Goal: Transaction & Acquisition: Subscribe to service/newsletter

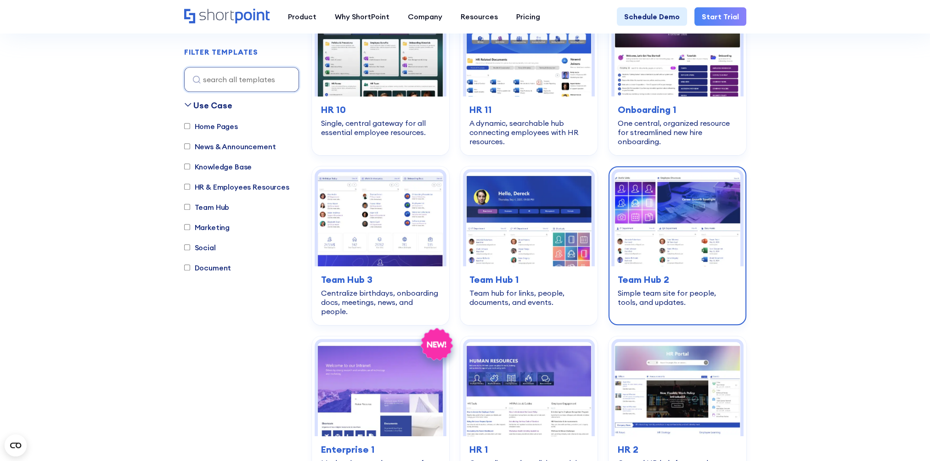
scroll to position [1010, 0]
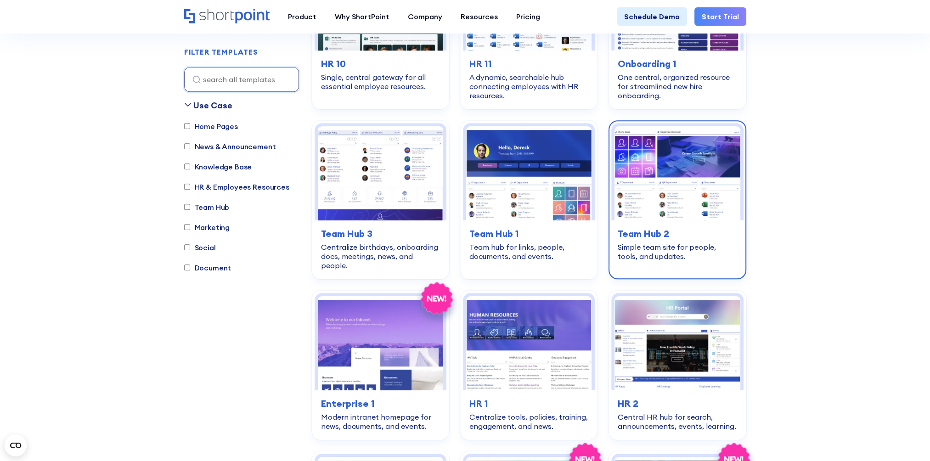
click at [698, 158] on img at bounding box center [676, 173] width 125 height 94
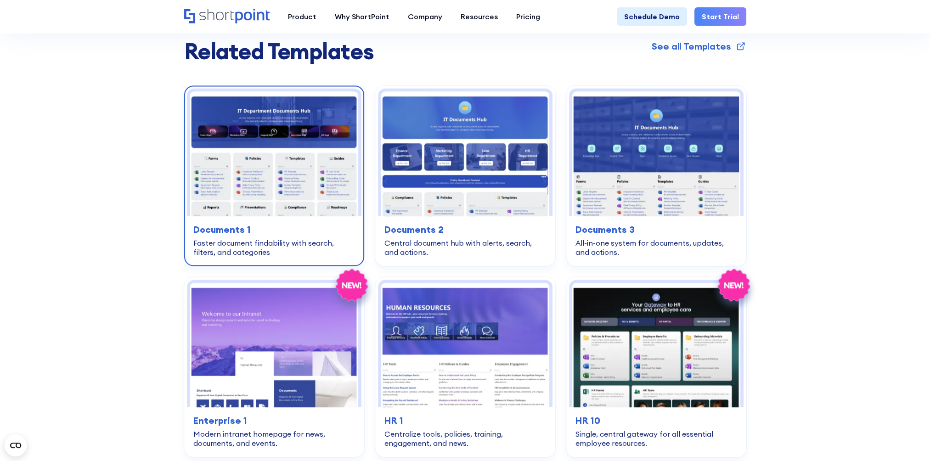
scroll to position [1837, 0]
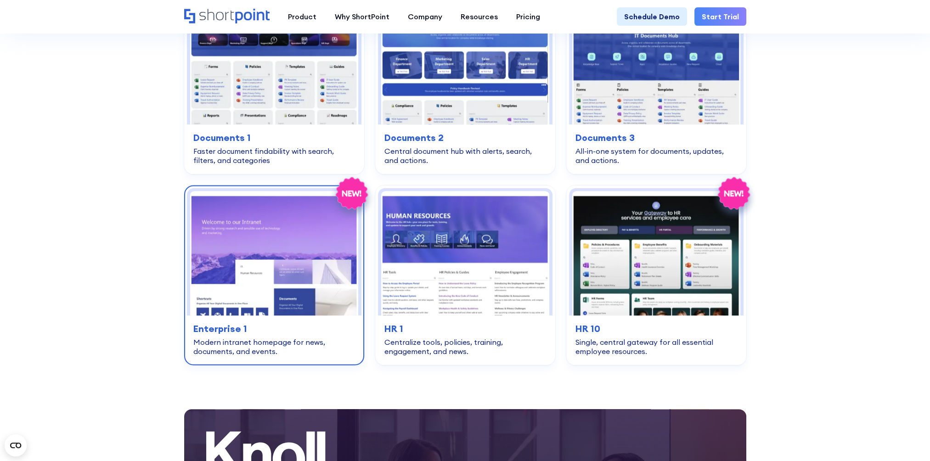
click at [302, 215] on img at bounding box center [274, 253] width 168 height 124
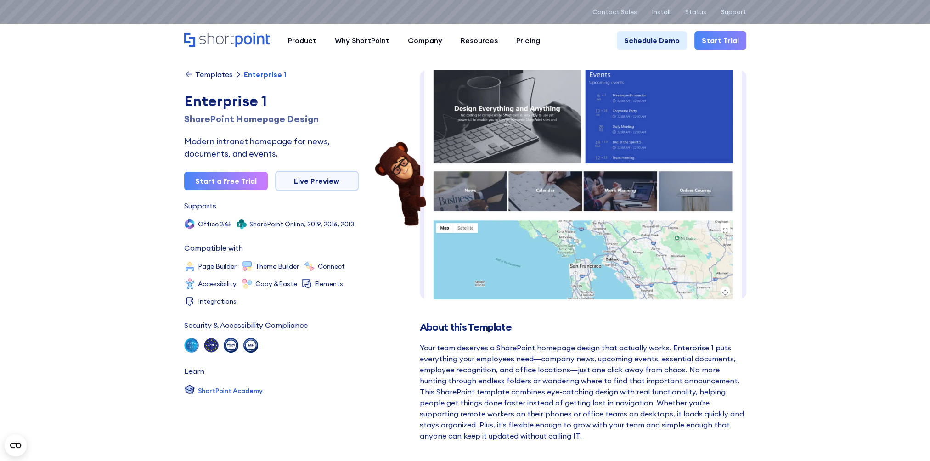
scroll to position [399, 0]
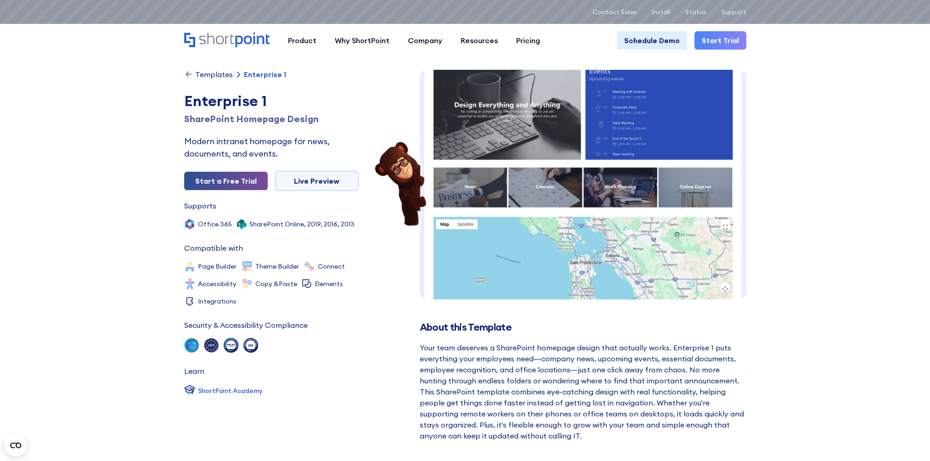
click at [233, 180] on link "Start a Free Trial" at bounding box center [226, 181] width 84 height 18
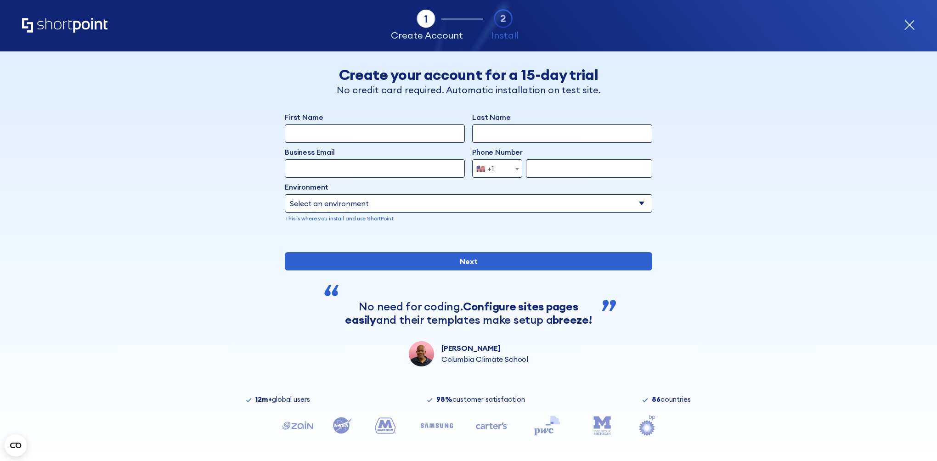
scroll to position [37, 0]
